Goal: Information Seeking & Learning: Find specific fact

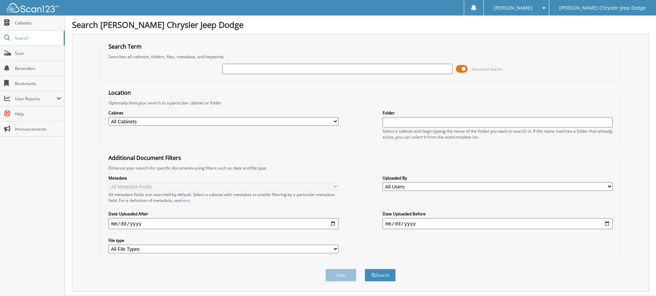
click at [354, 71] on input "text" at bounding box center [337, 69] width 230 height 10
paste input "68084209"
type input "68084209"
click at [378, 273] on button "Search" at bounding box center [379, 274] width 31 height 13
drag, startPoint x: 269, startPoint y: 70, endPoint x: 206, endPoint y: 70, distance: 62.3
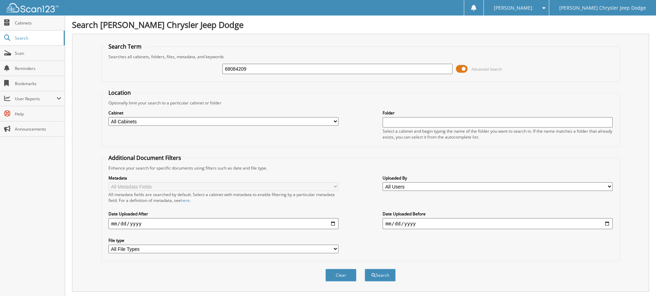
click at [206, 70] on div "68084209 Advanced Search" at bounding box center [360, 69] width 511 height 19
paste input "$339.21"
click at [228, 70] on input "$339.21" at bounding box center [337, 69] width 230 height 10
type input "$339.21"
click at [380, 277] on button "Search" at bounding box center [379, 274] width 31 height 13
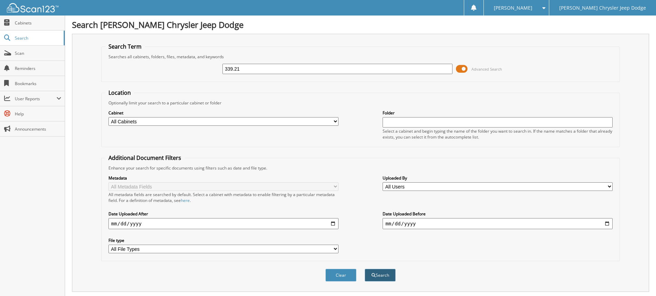
type input "339.21"
click at [383, 272] on button "Search" at bounding box center [379, 274] width 31 height 13
click at [253, 68] on input "339.21" at bounding box center [337, 69] width 230 height 10
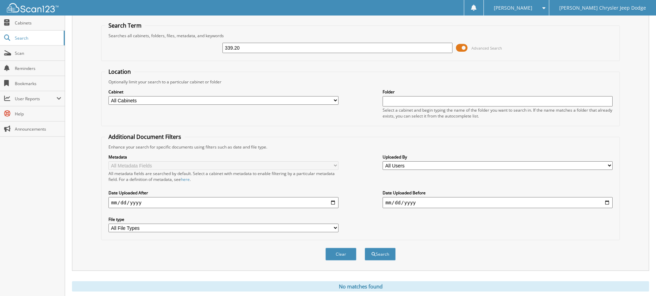
scroll to position [41, 0]
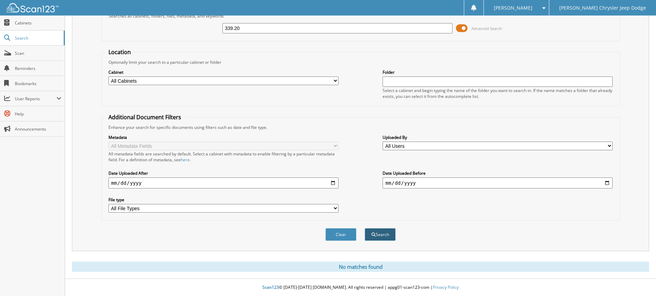
type input "339.20"
click at [378, 234] on button "Search" at bounding box center [379, 234] width 31 height 13
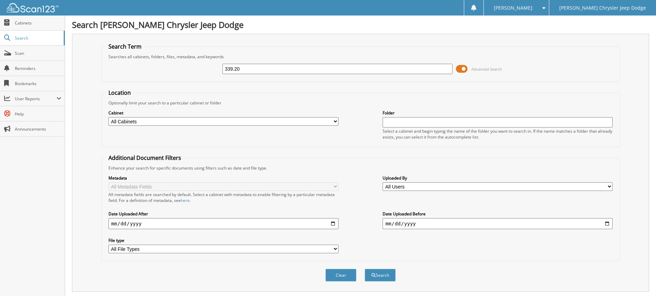
scroll to position [34, 0]
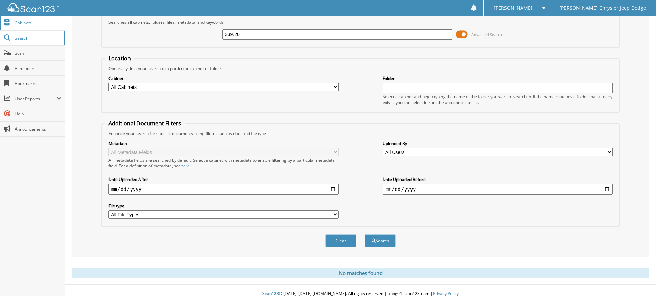
click at [37, 25] on span "Cabinets" at bounding box center [38, 23] width 46 height 6
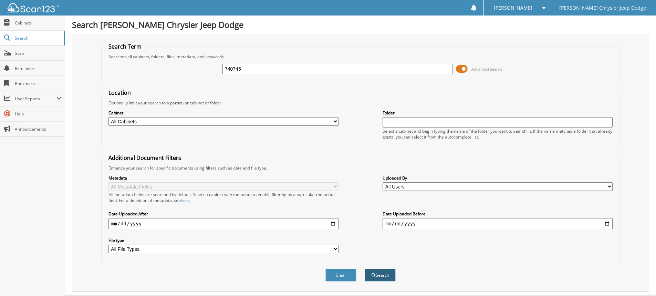
type input "740745"
click at [379, 269] on button "Search" at bounding box center [379, 274] width 31 height 13
click at [460, 68] on span at bounding box center [462, 69] width 12 height 10
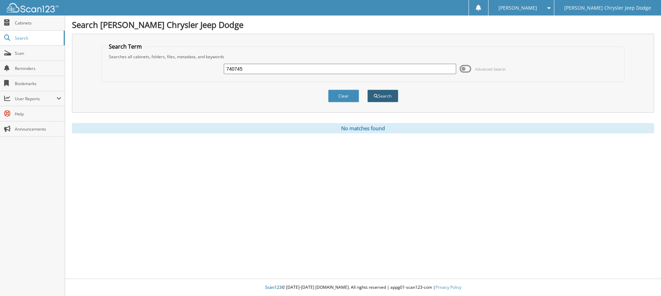
click at [382, 98] on button "Search" at bounding box center [382, 95] width 31 height 13
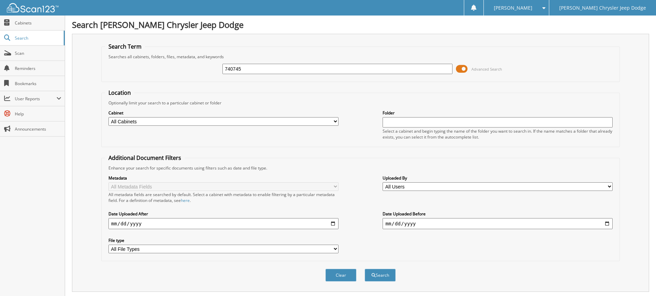
drag, startPoint x: 223, startPoint y: 72, endPoint x: 211, endPoint y: 72, distance: 12.0
click at [211, 72] on div "740745 Advanced Search" at bounding box center [360, 69] width 511 height 19
type input "68101249"
click at [385, 275] on button "Search" at bounding box center [379, 274] width 31 height 13
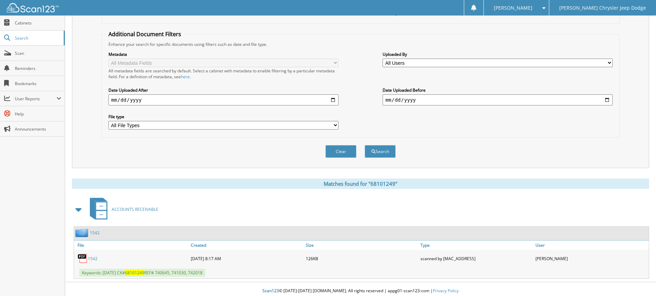
scroll to position [127, 0]
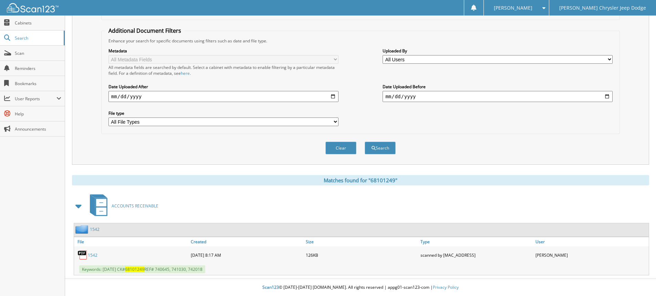
click at [92, 254] on link "1542" at bounding box center [93, 255] width 10 height 6
click at [162, 261] on div "1542" at bounding box center [131, 255] width 115 height 14
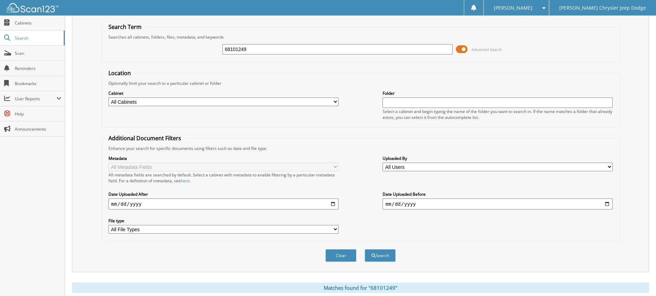
scroll to position [0, 0]
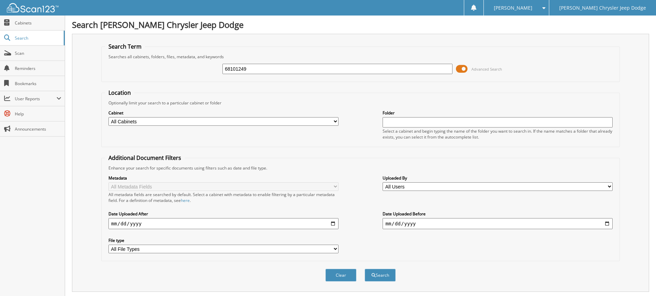
drag, startPoint x: 273, startPoint y: 70, endPoint x: 202, endPoint y: 68, distance: 71.6
click at [202, 68] on div "68101249 Advanced Search" at bounding box center [360, 69] width 511 height 19
paste input "735203"
type input "735203"
click at [389, 273] on button "Search" at bounding box center [379, 274] width 31 height 13
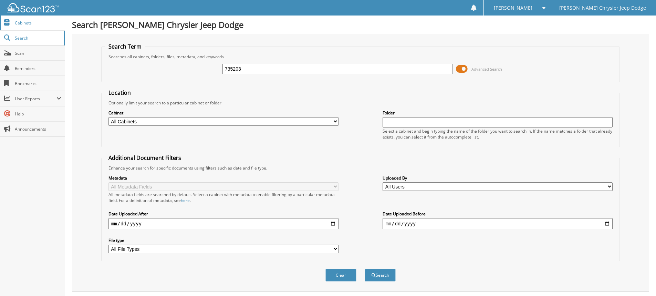
click at [23, 19] on link "Cabinets" at bounding box center [32, 22] width 65 height 15
